Goal: Task Accomplishment & Management: Manage account settings

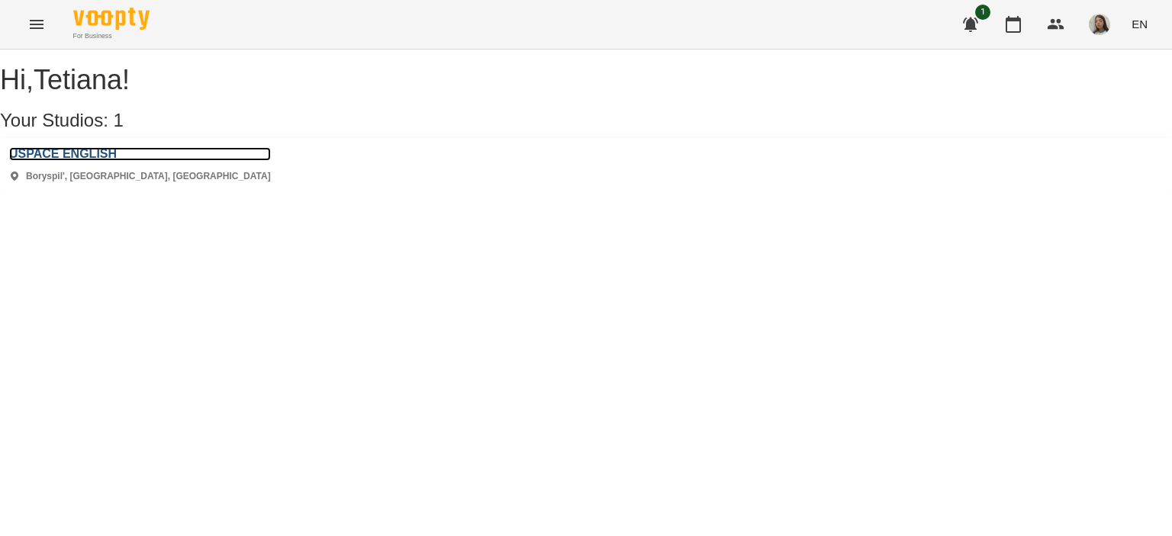
drag, startPoint x: 125, startPoint y: 167, endPoint x: 140, endPoint y: 169, distance: 15.4
click at [125, 161] on h3 "USPACE ENGLISH" at bounding box center [140, 154] width 262 height 14
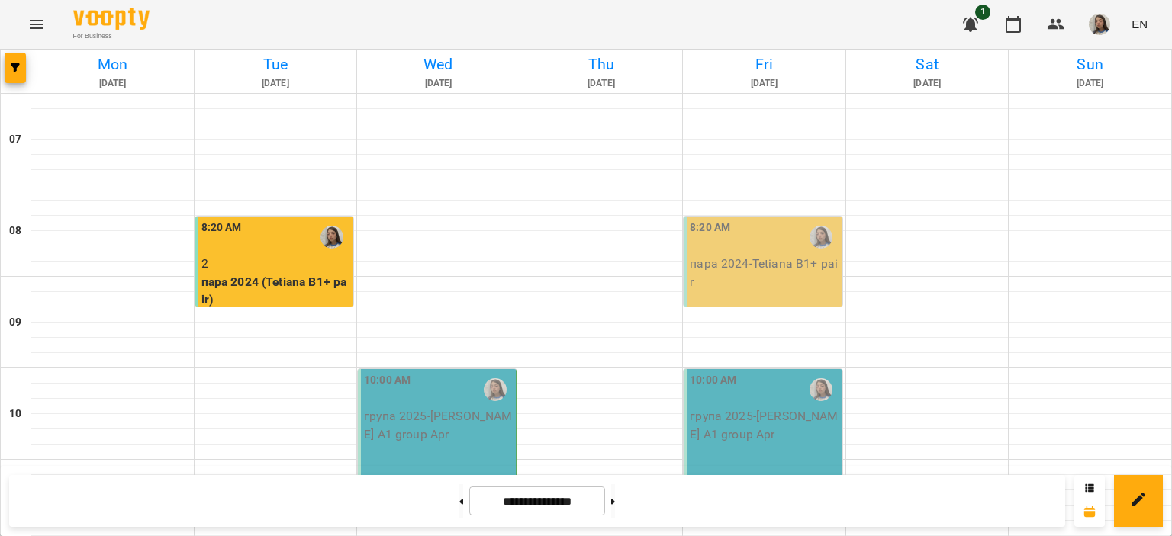
click at [761, 240] on div "8:20 AM" at bounding box center [764, 237] width 149 height 35
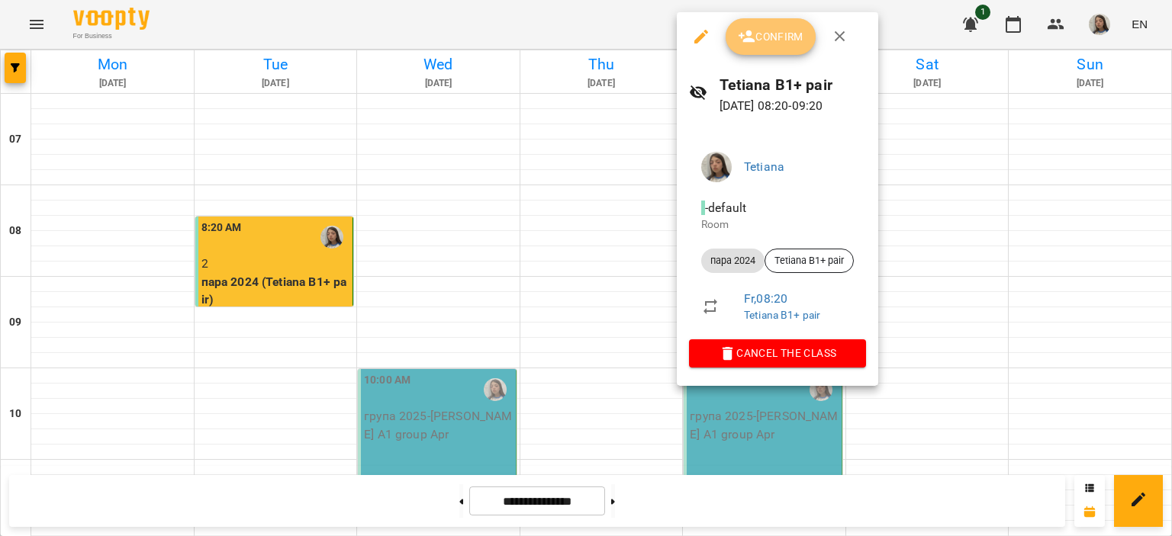
click at [769, 35] on span "Confirm" at bounding box center [771, 36] width 66 height 18
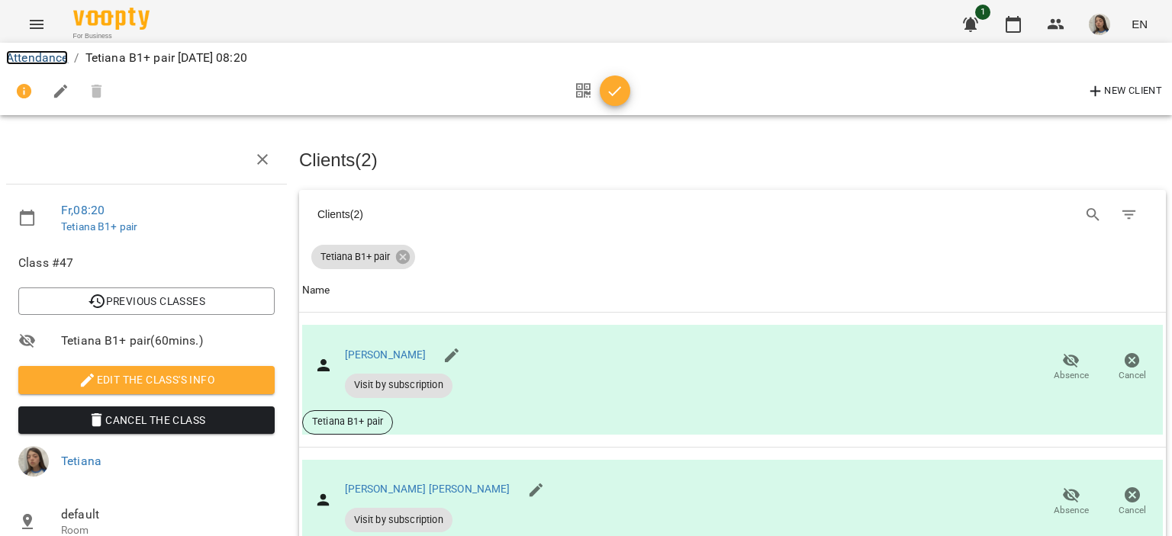
click at [37, 56] on link "Attendance" at bounding box center [37, 57] width 62 height 14
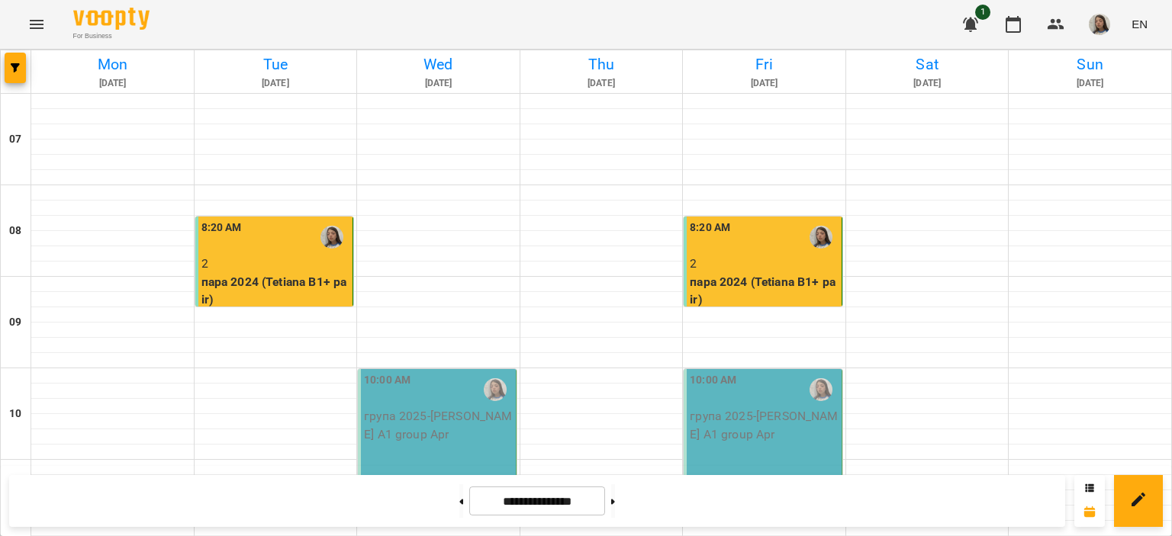
scroll to position [992, 0]
